Goal: Task Accomplishment & Management: Manage account settings

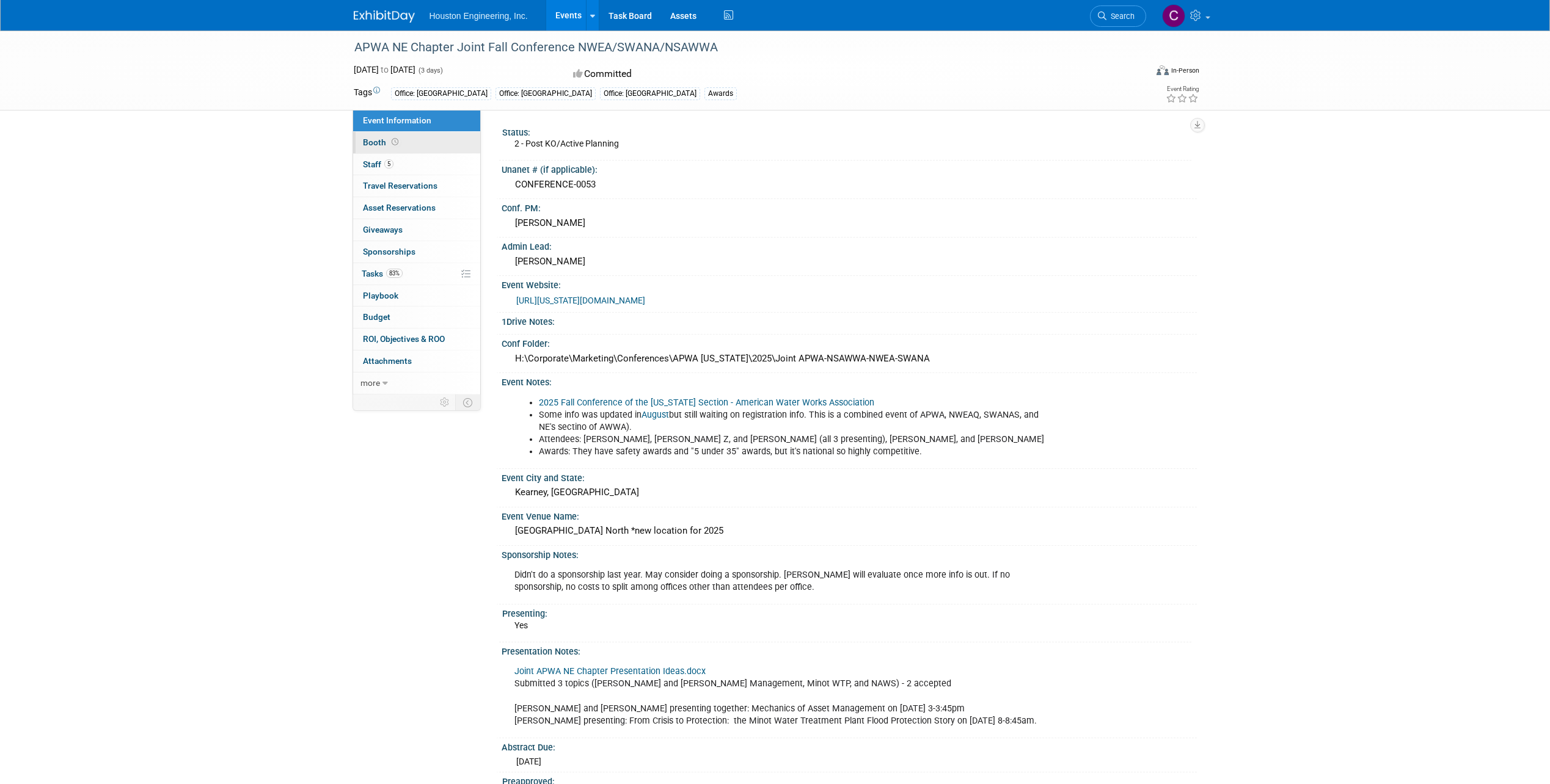
click at [407, 145] on link "Booth" at bounding box center [416, 142] width 127 height 21
select select "No"
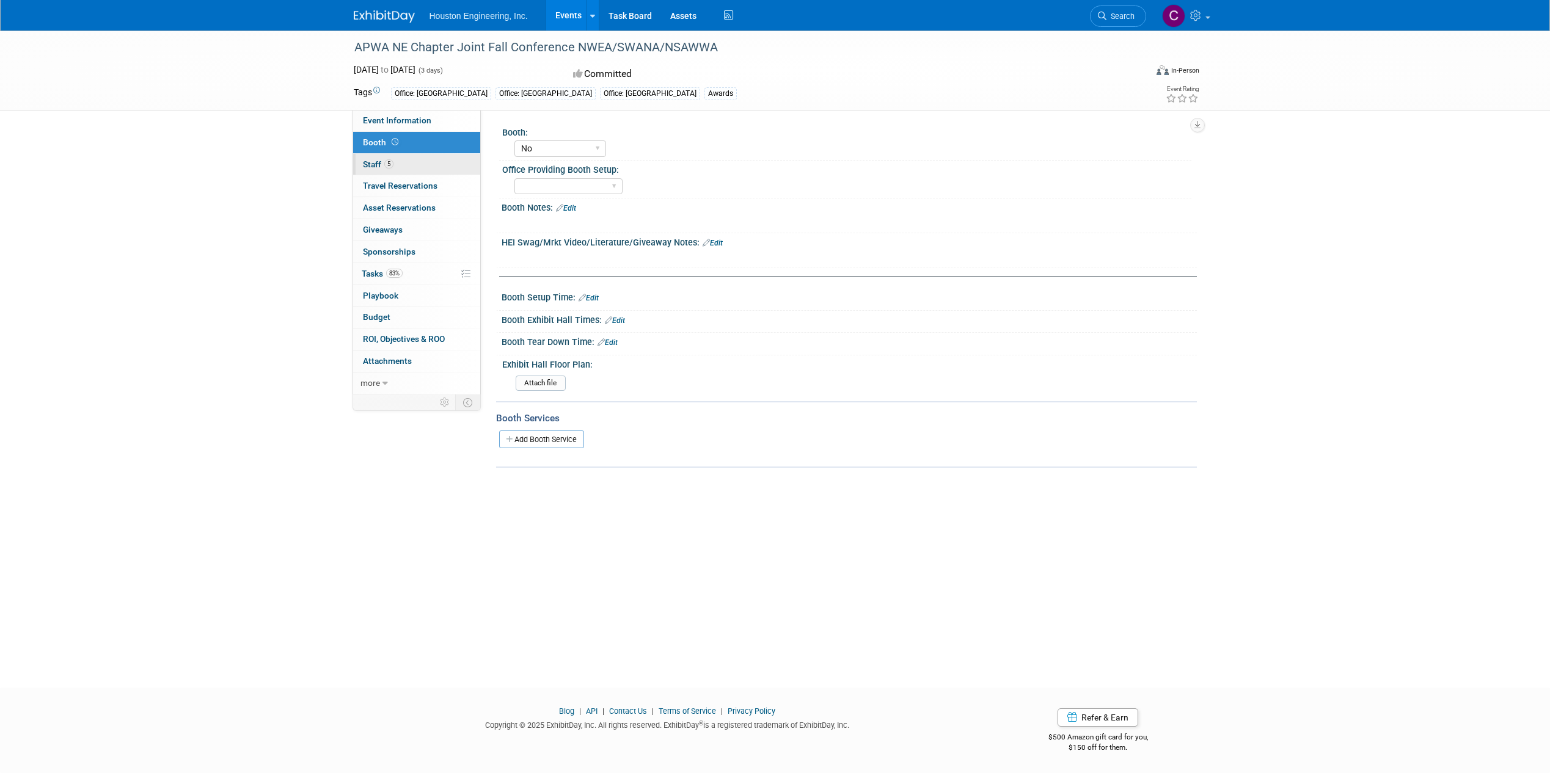
click at [412, 166] on link "5 Staff 5" at bounding box center [416, 164] width 127 height 21
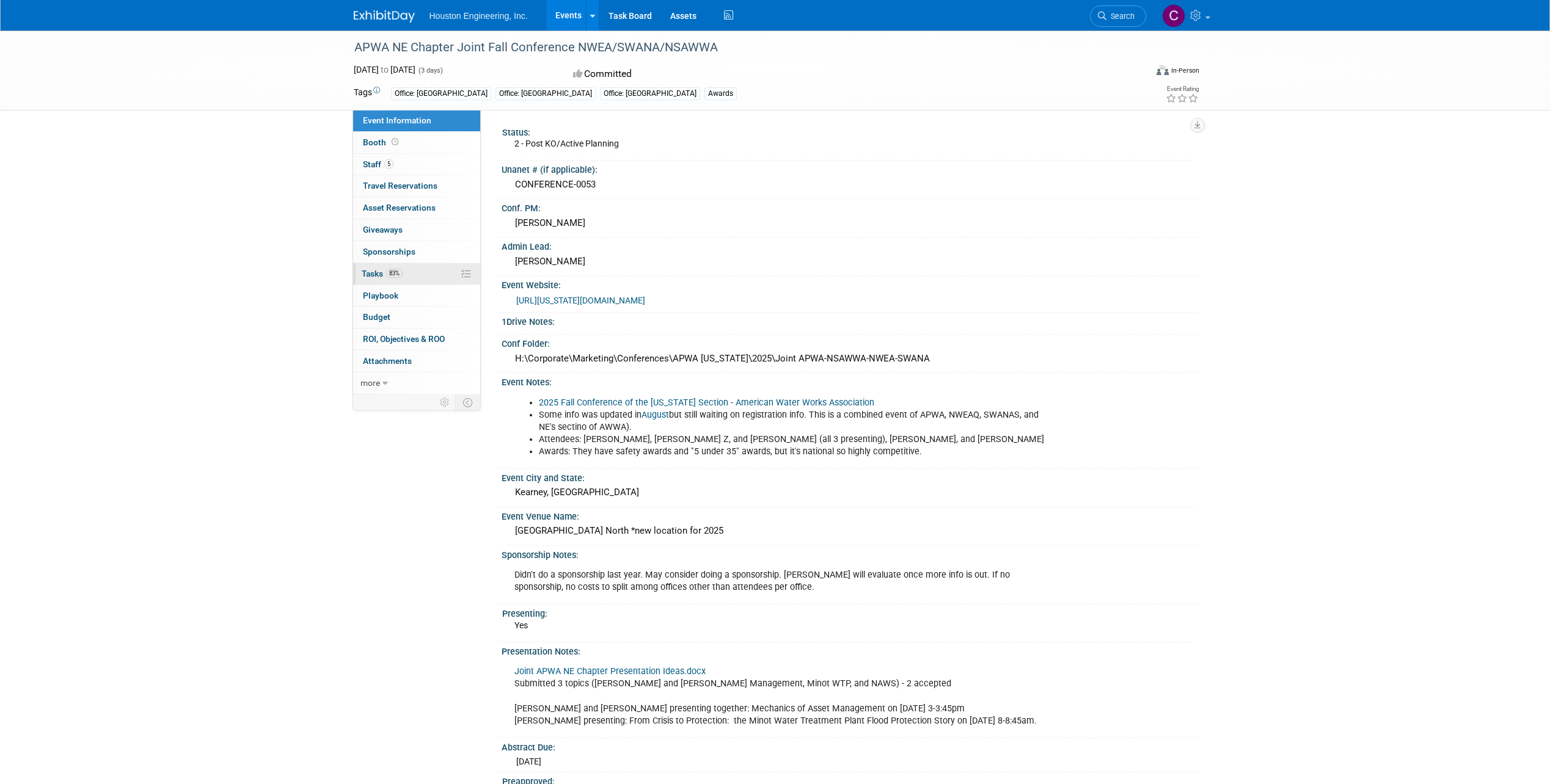
click at [421, 272] on link "83% Tasks 83%" at bounding box center [416, 274] width 127 height 21
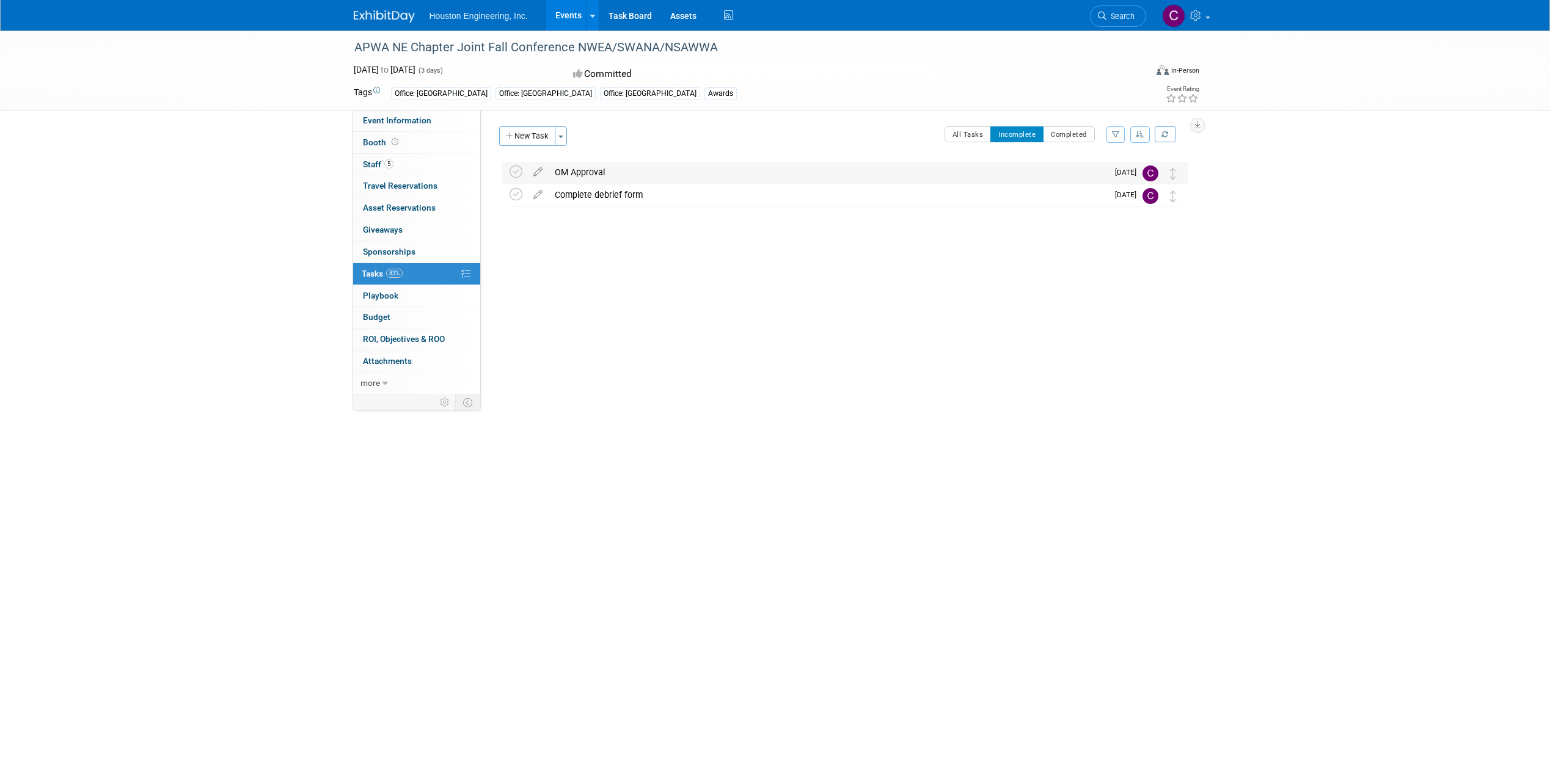
click at [598, 176] on div "OM Approval" at bounding box center [828, 173] width 559 height 21
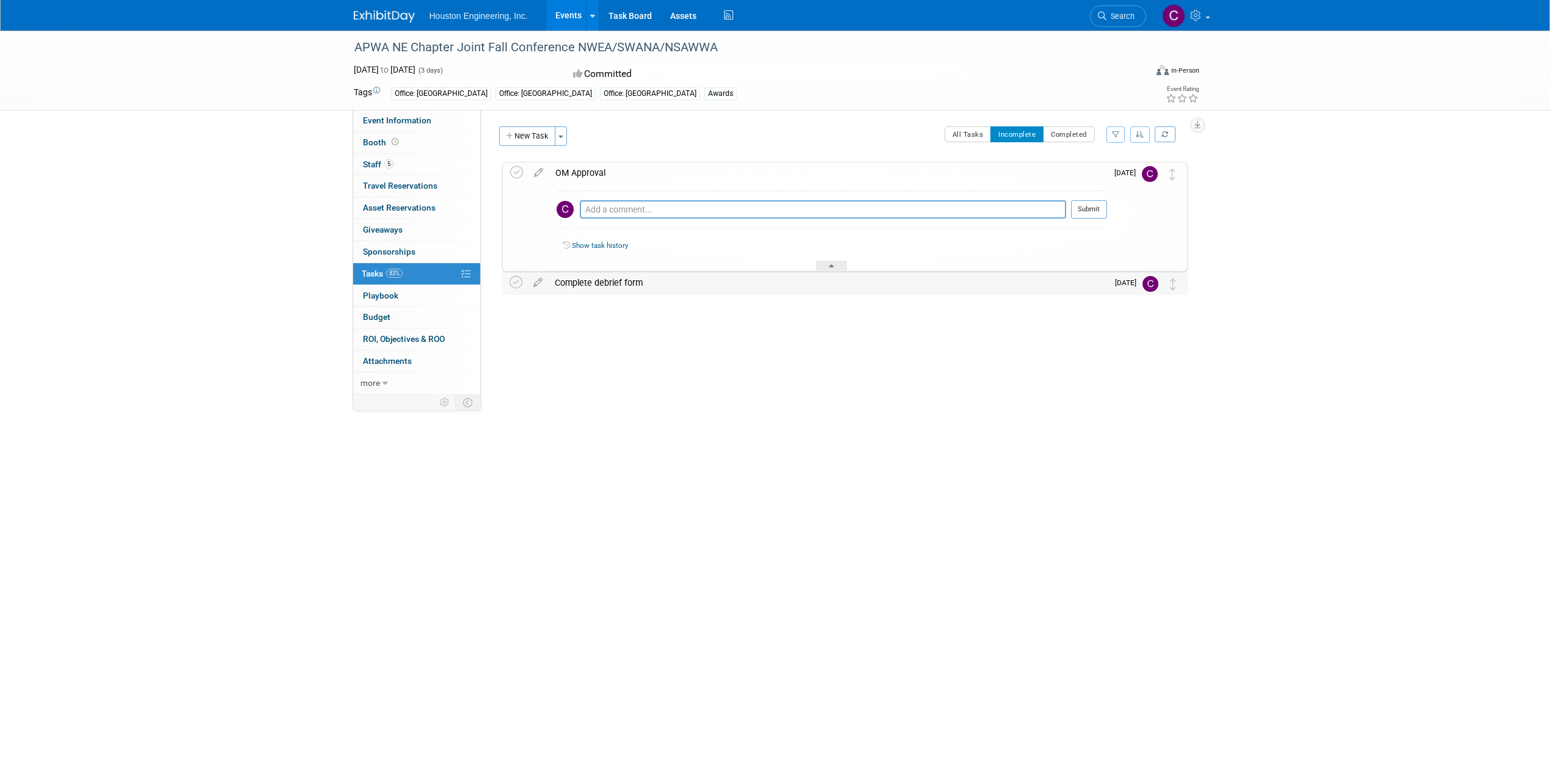
click at [614, 282] on div "Complete debrief form" at bounding box center [828, 283] width 559 height 21
